Goal: Find specific page/section: Find specific page/section

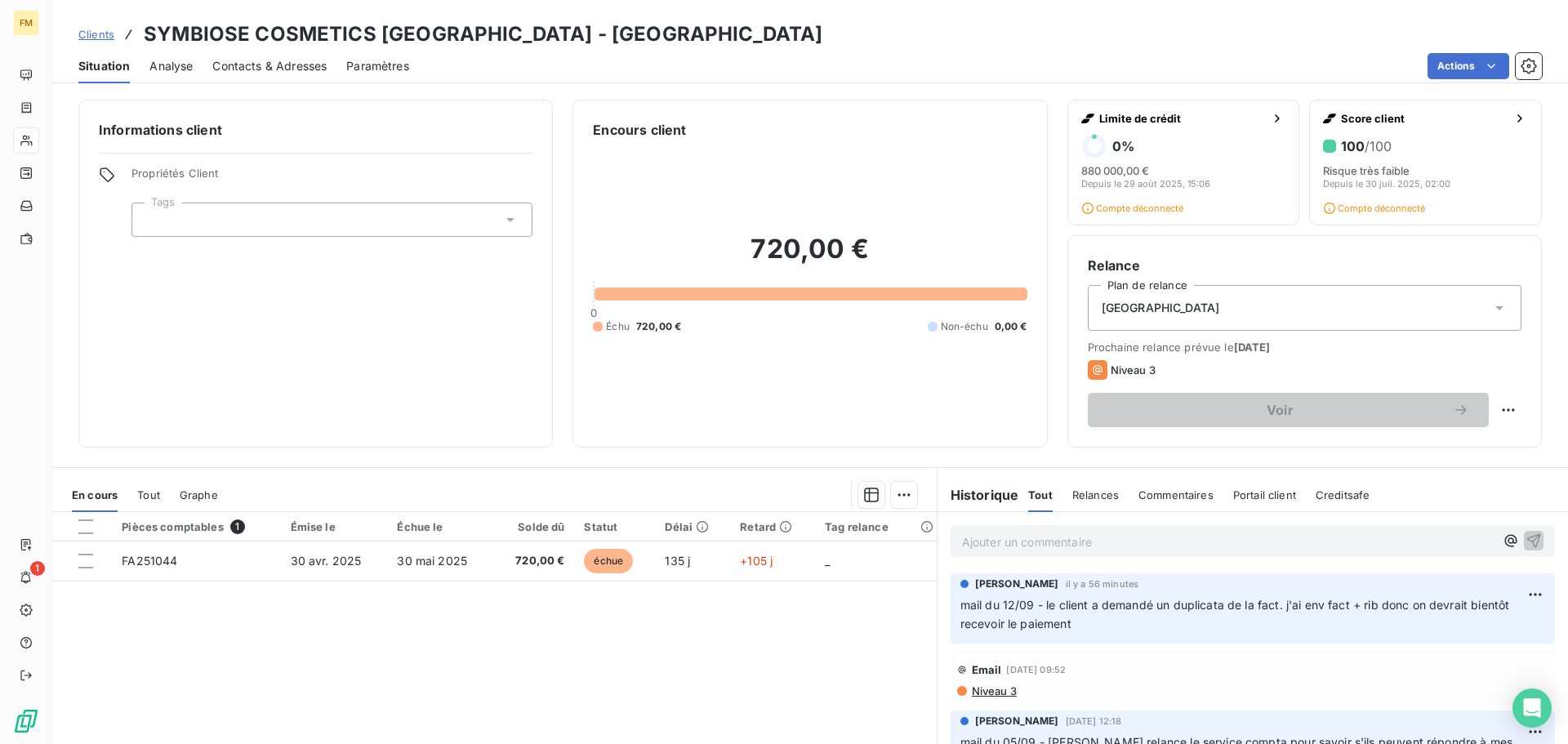
click at [85, 33] on span "Clients" at bounding box center [96, 35] width 36 height 13
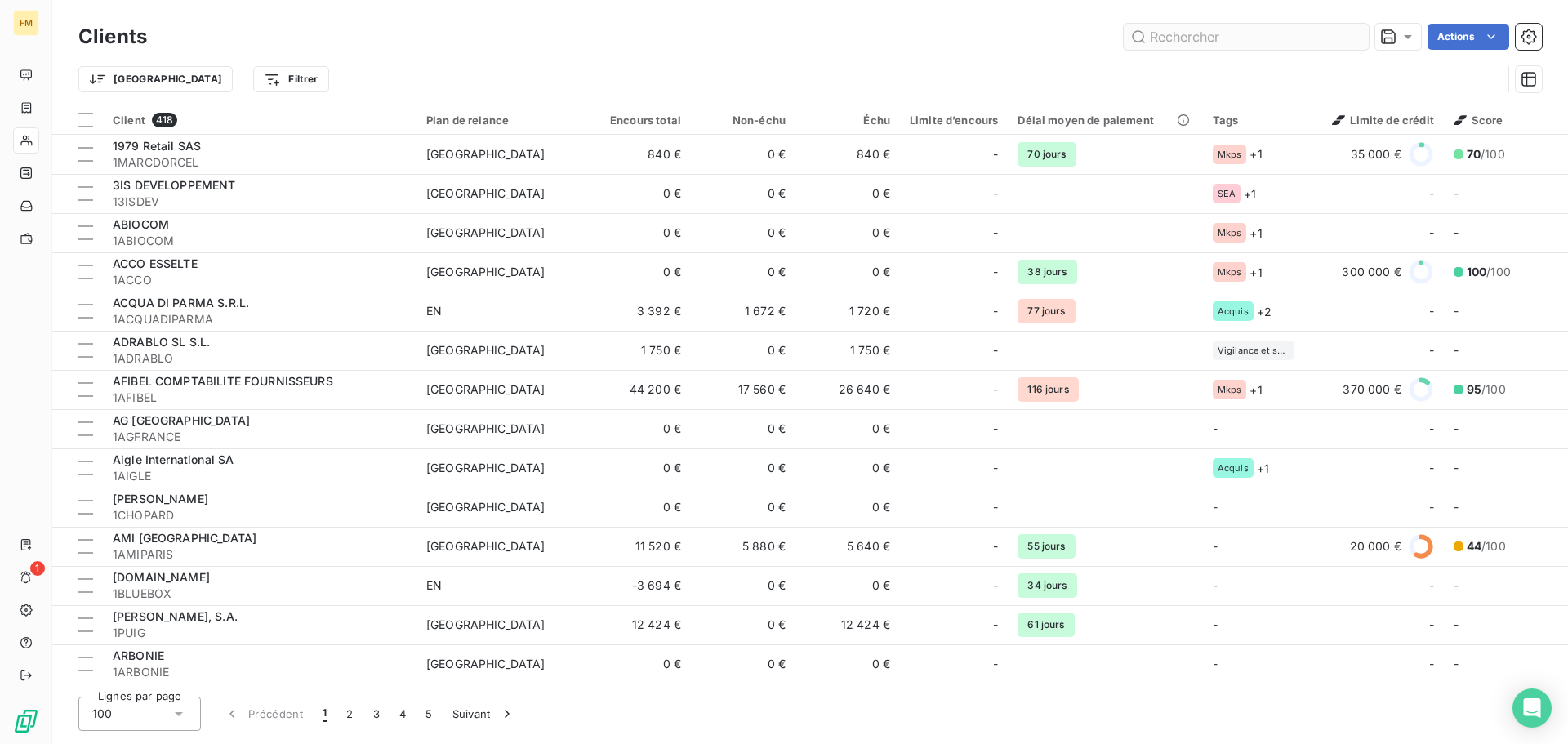
click at [1185, 44] on input "text" at bounding box center [1246, 37] width 245 height 26
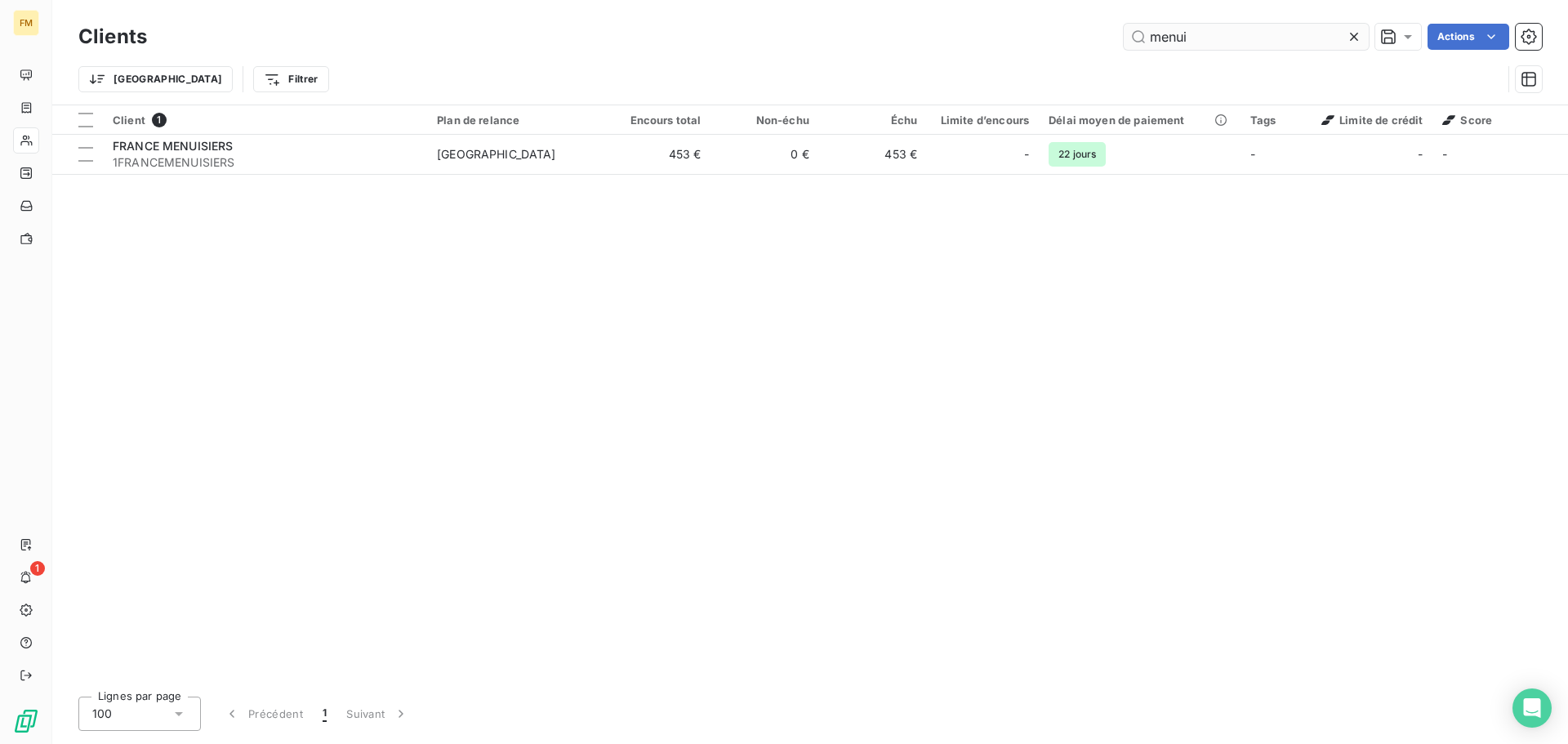
type input "menui"
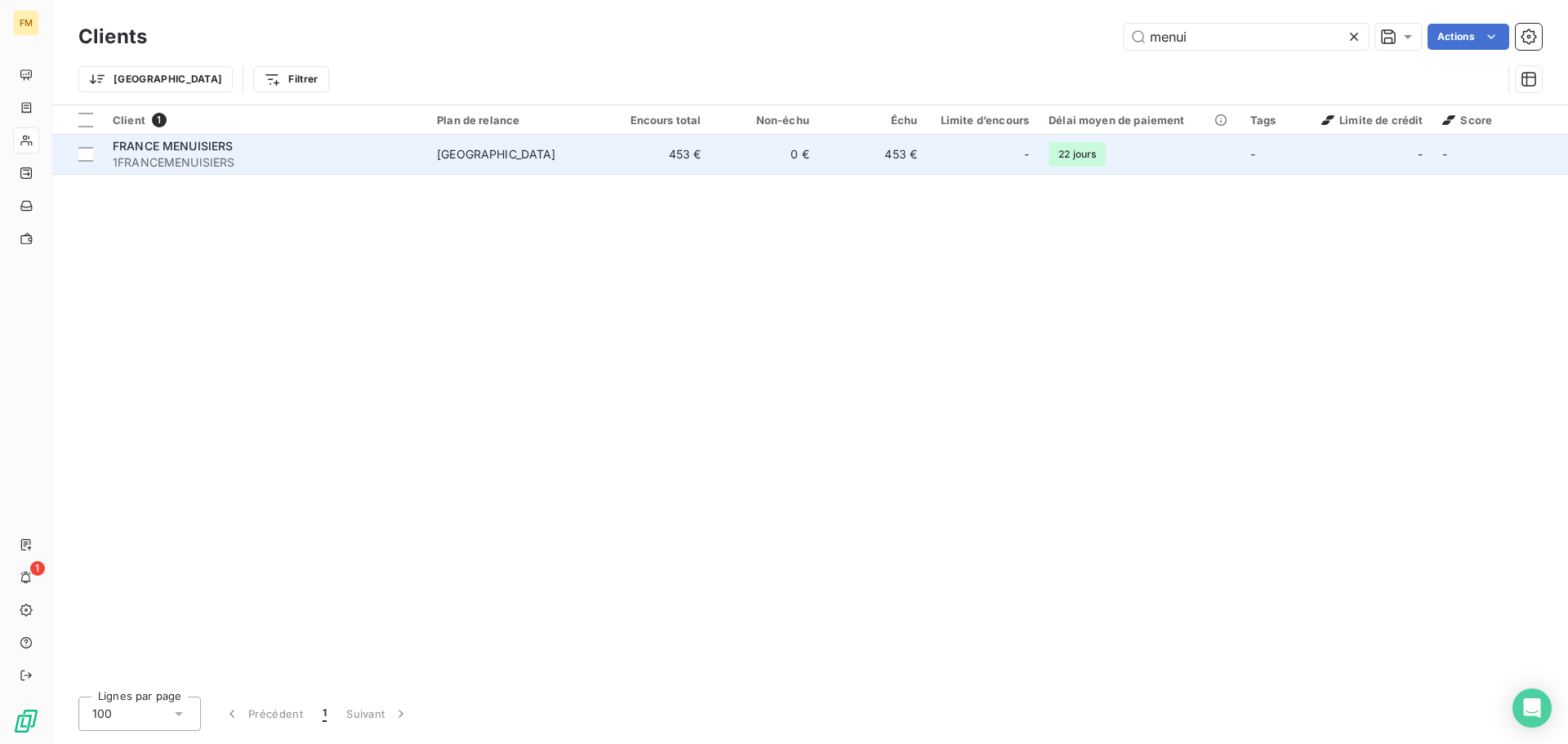
click at [842, 173] on td "453 €" at bounding box center [872, 155] width 108 height 39
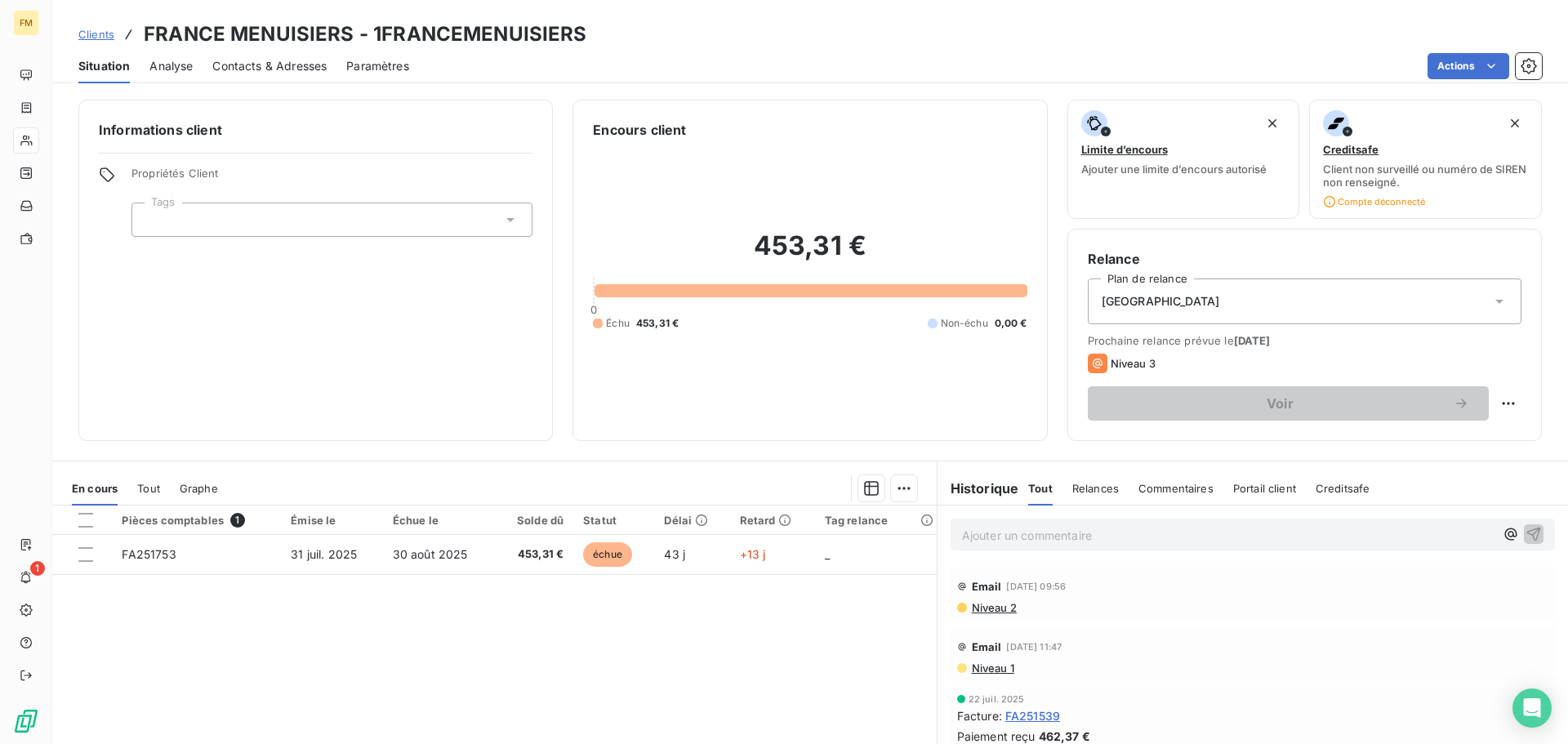
click at [108, 35] on span "Clients" at bounding box center [96, 35] width 36 height 13
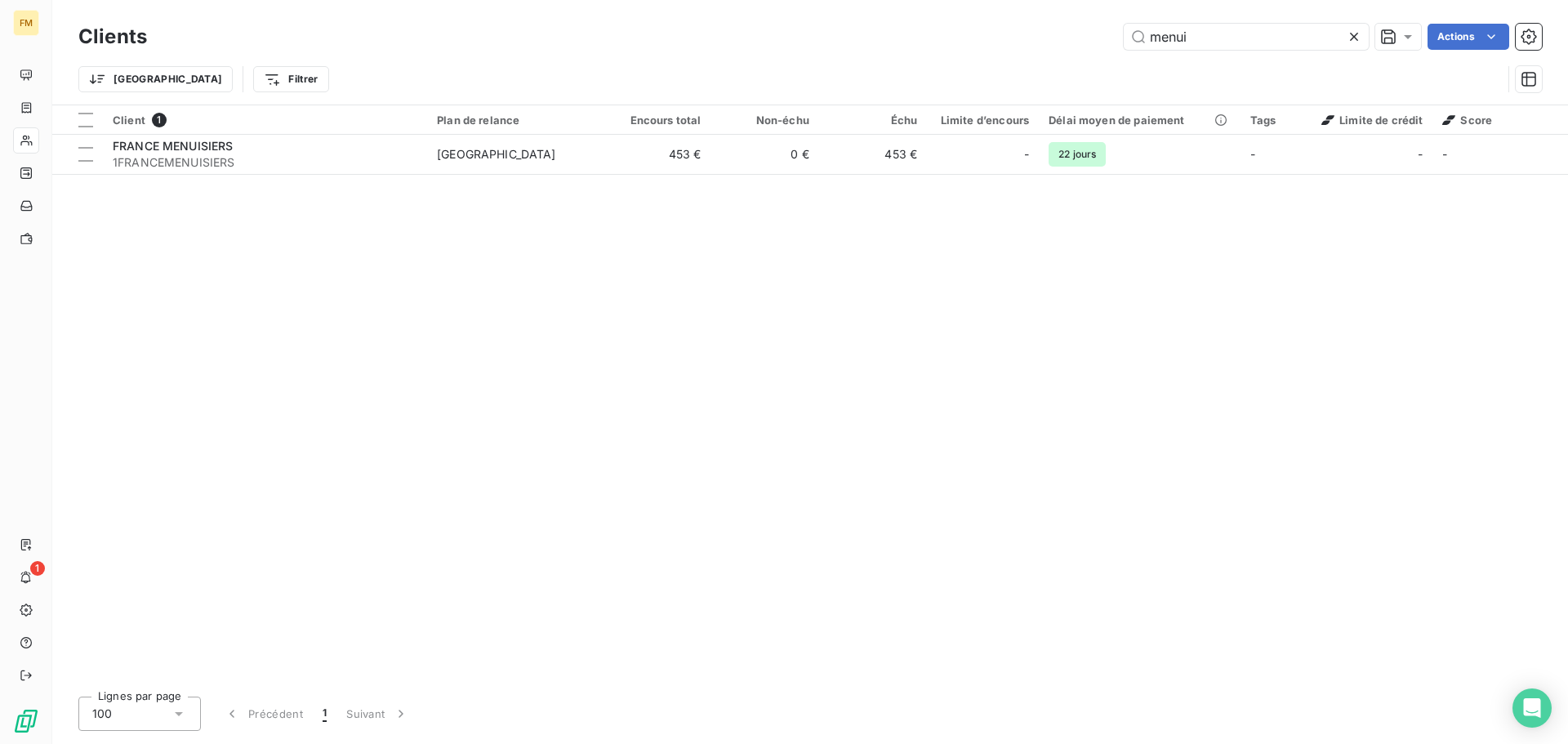
drag, startPoint x: 1033, startPoint y: 38, endPoint x: 812, endPoint y: 38, distance: 221.0
click at [850, 38] on div "menui Actions" at bounding box center [853, 37] width 1376 height 26
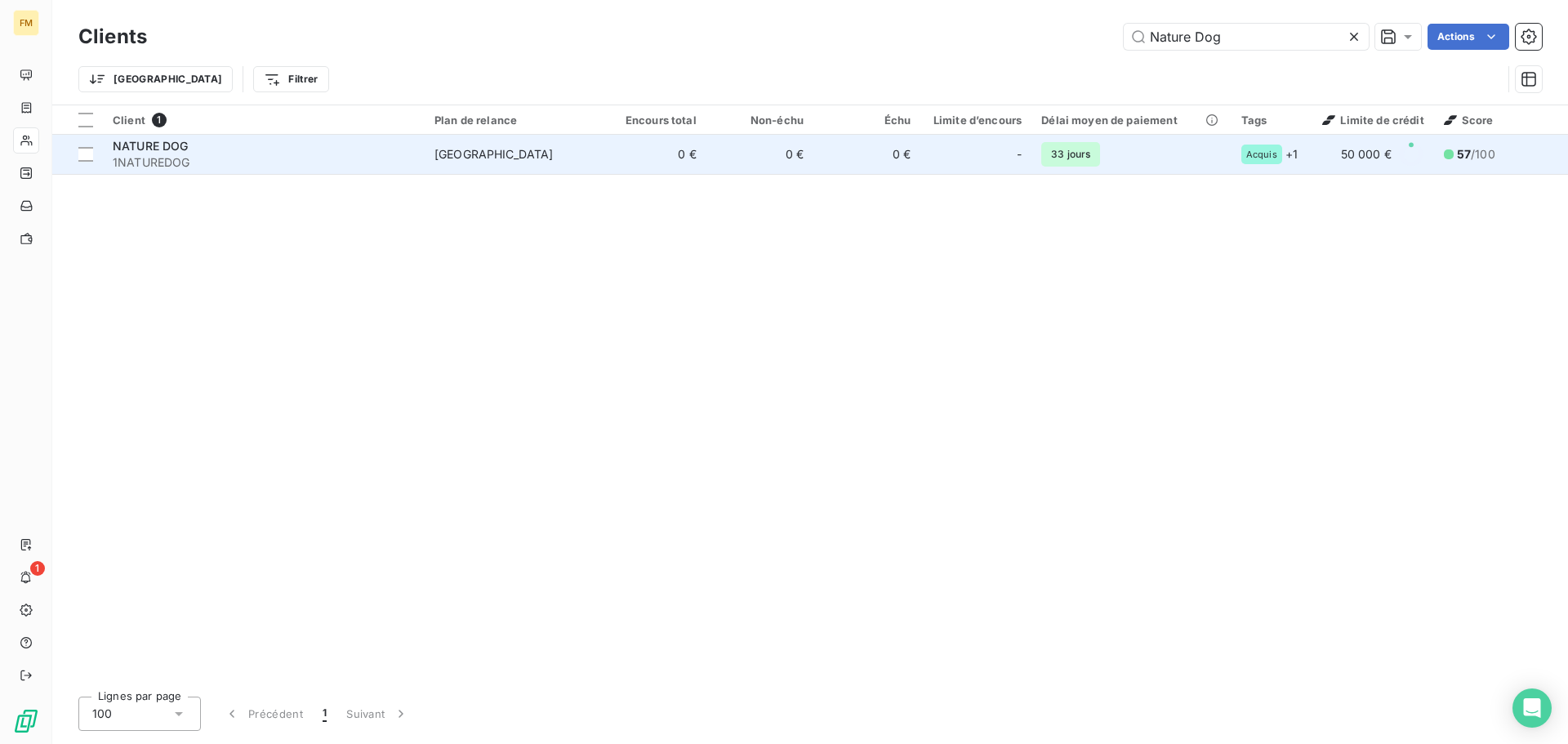
type input "Nature Dog"
click at [618, 142] on td "0 €" at bounding box center [653, 155] width 107 height 39
